Goal: Task Accomplishment & Management: Complete application form

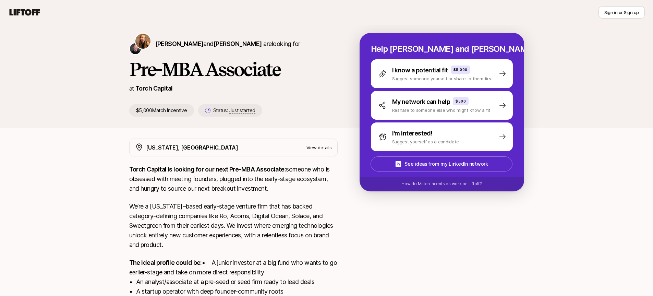
scroll to position [8, 0]
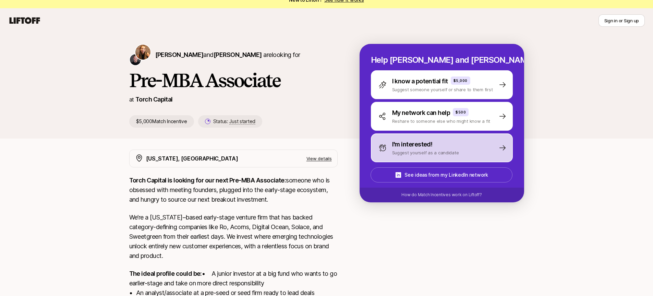
click at [410, 161] on div "I'm interested! Suggest yourself as a candidate" at bounding box center [442, 147] width 142 height 29
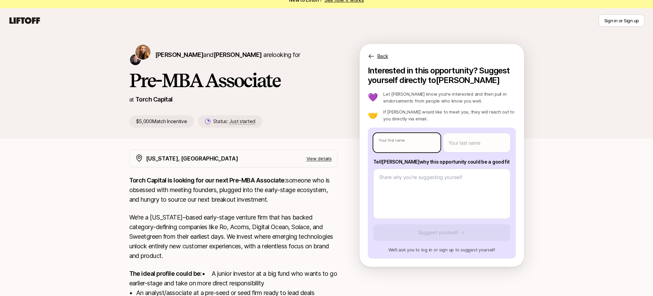
type textarea "x"
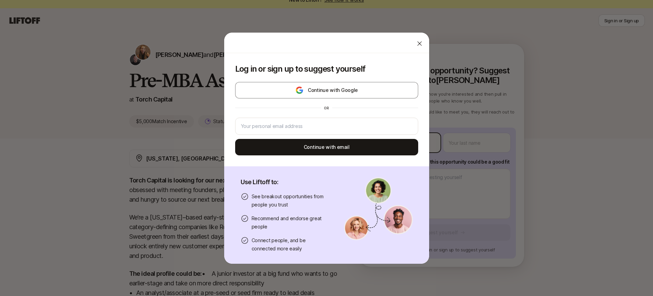
click at [400, 139] on body "New to Liftoff? See how it works Sign in or Sign up Sign in or Sign up [PERSON_…" at bounding box center [326, 140] width 653 height 296
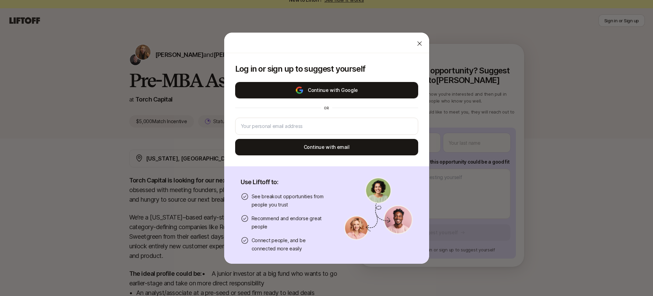
click at [325, 91] on button "Continue with Google" at bounding box center [326, 90] width 183 height 16
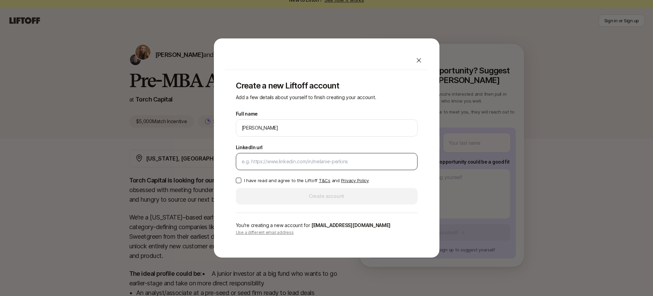
click at [267, 160] on input "LinkedIn url" at bounding box center [327, 161] width 170 height 8
click at [238, 181] on button "I have read and agree to the Liftoff T&Cs and Privacy Policy" at bounding box center [238, 180] width 5 height 5
click at [288, 157] on input "LinkedIn url" at bounding box center [327, 161] width 170 height 8
paste input "[URL][DOMAIN_NAME]"
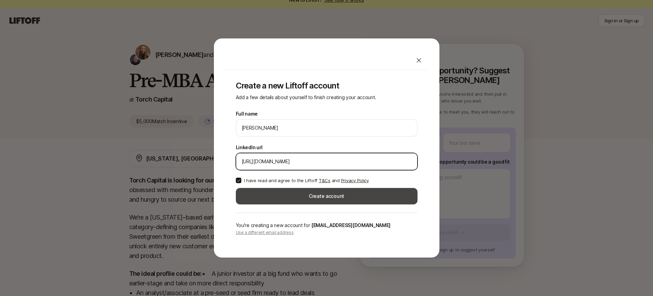
type input "[URL][DOMAIN_NAME]"
click at [327, 194] on button "Create account" at bounding box center [327, 196] width 182 height 16
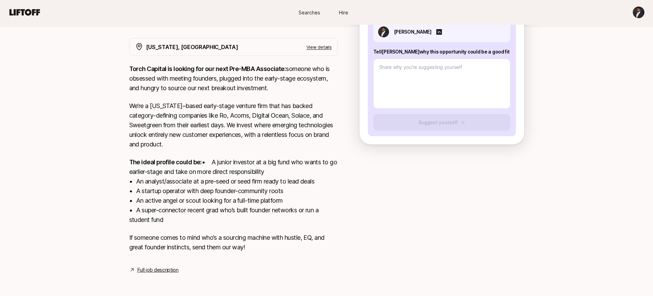
scroll to position [129, 0]
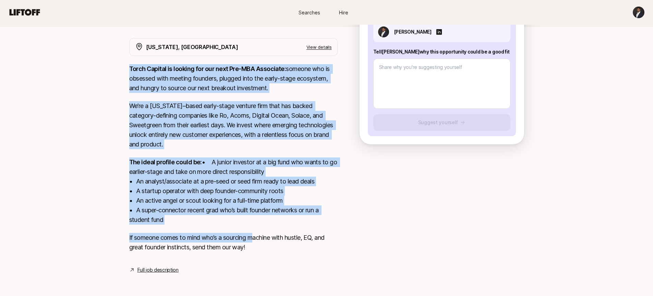
drag, startPoint x: 230, startPoint y: 214, endPoint x: 129, endPoint y: 59, distance: 185.1
click at [129, 64] on div "Torch Capital is looking for our next Pre-MBA Associate: someone who is obsesse…" at bounding box center [233, 162] width 208 height 196
copy div "Torch Capital is looking for our next Pre-MBA Associate: someone who is obsesse…"
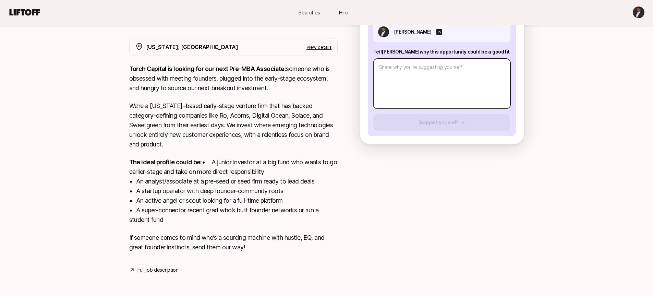
click at [421, 71] on textarea at bounding box center [441, 84] width 137 height 50
paste textarea "frame an answer in 300 words Show thinking I am an ideal candidate for the Pre-…"
type textarea "x"
type textarea "frame an answer in 300 words Show thinking I am an ideal candidate for the Pre-…"
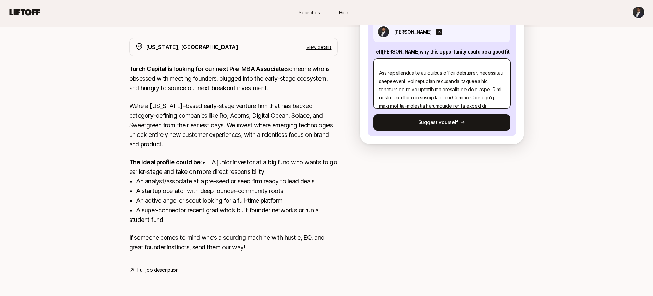
scroll to position [334, 0]
click at [414, 80] on textarea at bounding box center [441, 84] width 137 height 50
type textarea "x"
type textarea "frame an answer in 300 words Show thinking I am an ideal candidate for the Pre-…"
type textarea "x"
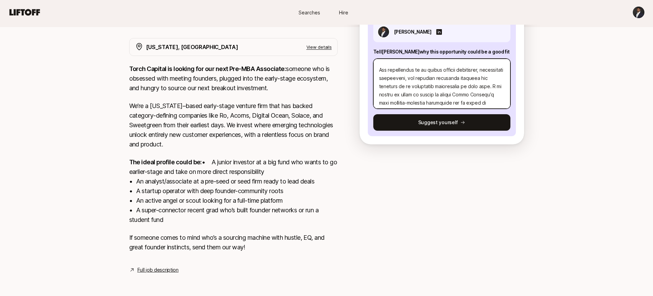
type textarea "frame an answer in 300 words Show thinking I am an ideal candidate for the Pre-…"
type textarea "x"
type textarea "frame an answer in 300 words Show thinking I am an ideal candidate for the Pre-…"
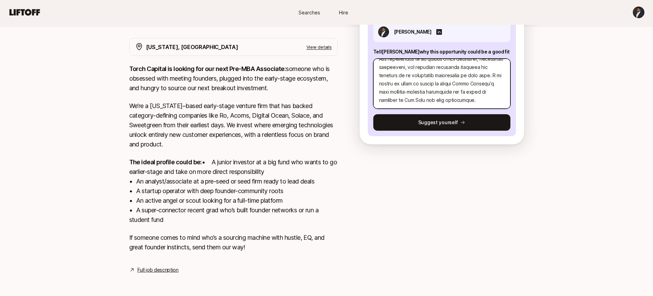
type textarea "x"
type textarea "frame an answer in 300 words Show thinking I am an ideal candidate for the Pre-…"
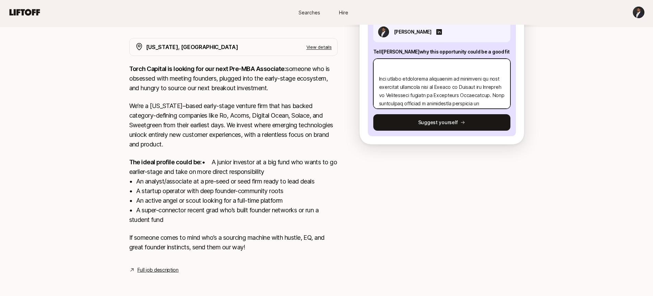
scroll to position [219, 0]
click at [381, 77] on textarea at bounding box center [441, 84] width 137 height 50
type textarea "x"
type textarea "frame an answer in 300 words Show thinking I am an ideal candidate for the Pre-…"
type textarea "x"
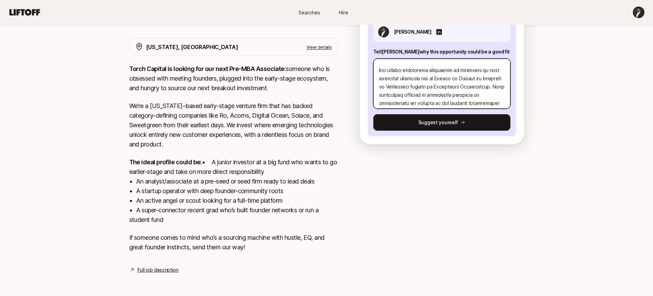
type textarea "frame an answer in 300 words Show thinking I am an ideal candidate for the Pre-…"
type textarea "x"
type textarea "frame an answer in 300 words Show thinking I am an ideal candidate for the Pre-…"
click at [383, 75] on textarea at bounding box center [441, 84] width 137 height 50
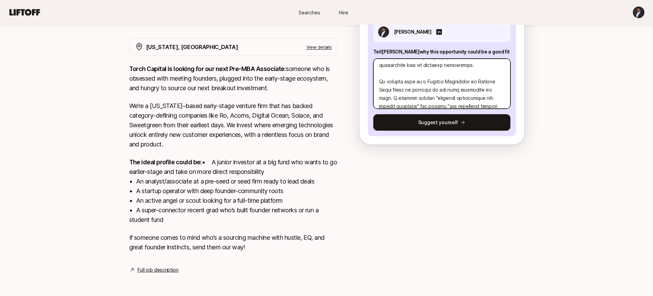
type textarea "x"
type textarea "frame an answer in 300 words Show thinking I am an ideal candidate for the Pre-…"
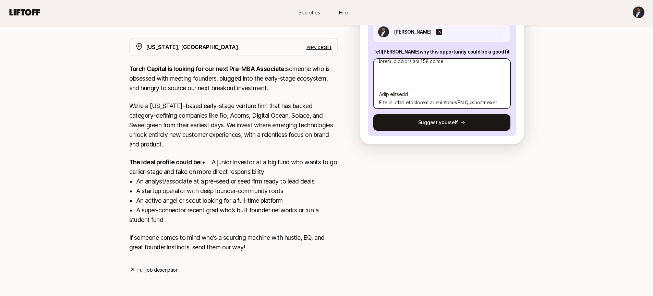
scroll to position [0, 0]
drag, startPoint x: 413, startPoint y: 86, endPoint x: 371, endPoint y: 35, distance: 65.9
click at [371, 35] on div "[PERSON_NAME] Tell [PERSON_NAME] why this opportunity could be a good fit Sugge…" at bounding box center [442, 76] width 148 height 120
type textarea "x"
type textarea "I am an ideal candidate for the Pre-MBA Associate role because my background un…"
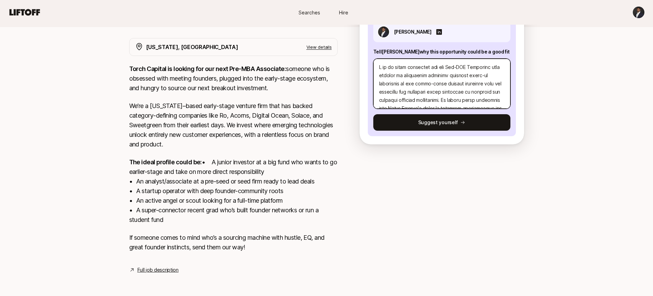
type textarea "x"
type textarea "I am an ideal candidate for the Pre-MBA Associate role because my background un…"
click at [479, 119] on button "Suggest yourself" at bounding box center [441, 122] width 137 height 16
type textarea "x"
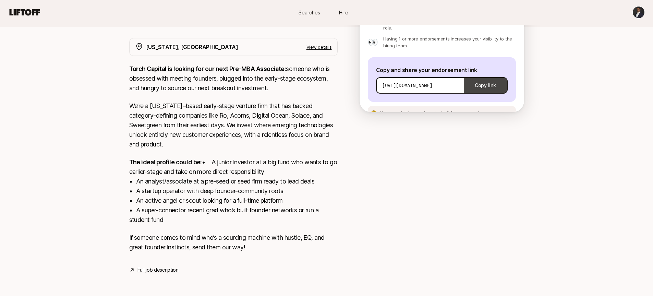
click at [489, 76] on button "Copy link" at bounding box center [485, 85] width 43 height 19
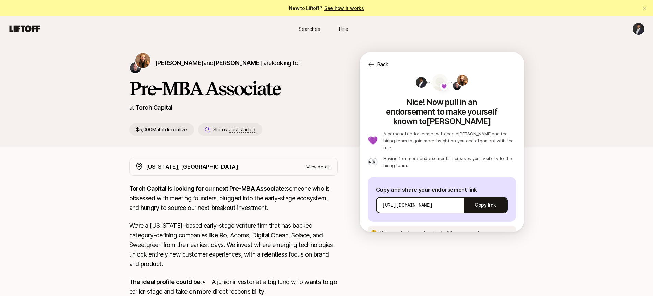
click at [311, 30] on span "Searches" at bounding box center [309, 28] width 22 height 7
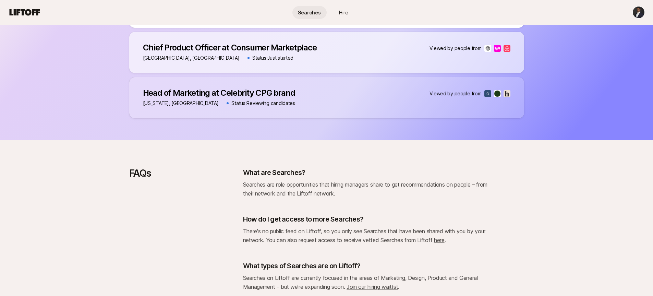
scroll to position [626, 0]
